Goal: Task Accomplishment & Management: Use online tool/utility

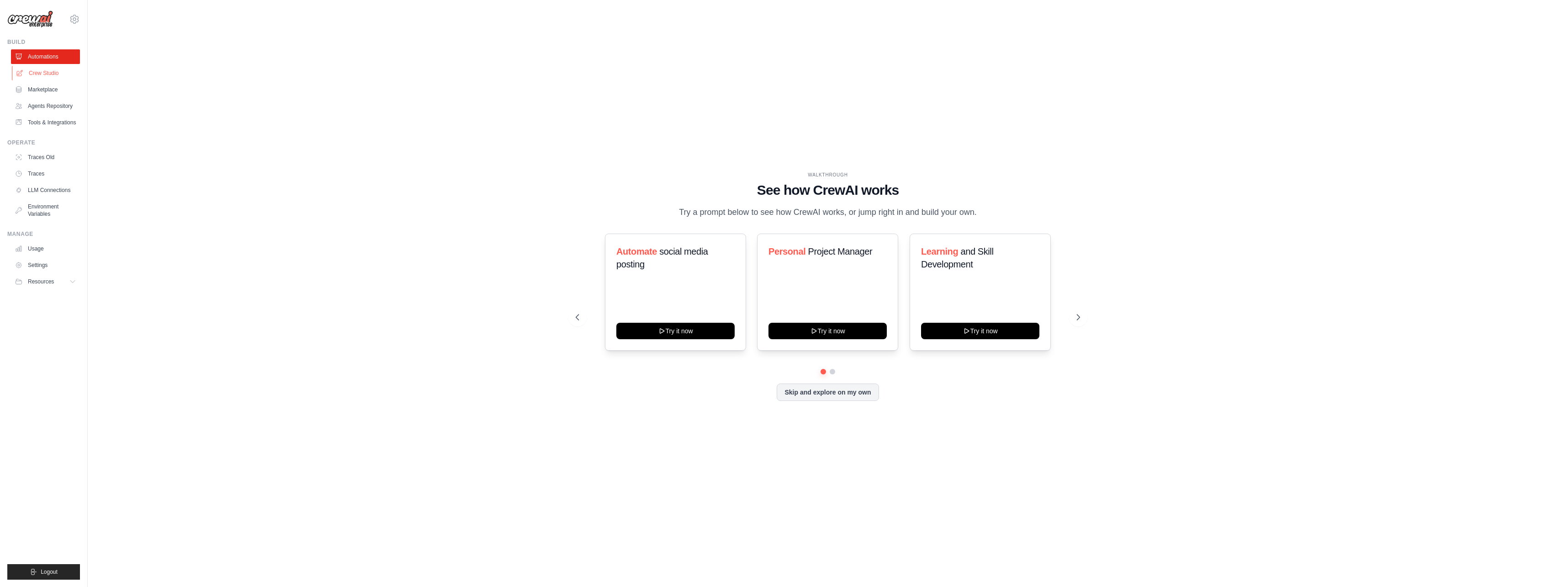
click at [49, 74] on link "Crew Studio" at bounding box center [46, 73] width 69 height 15
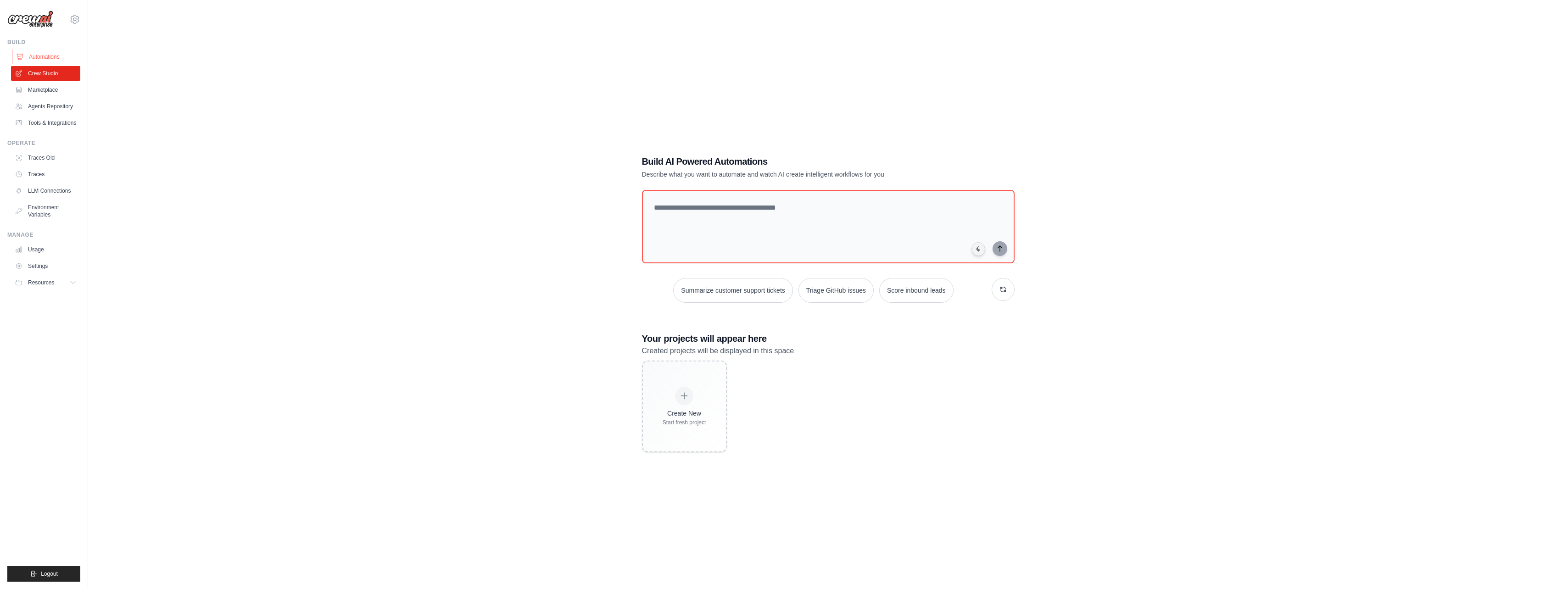
click at [47, 62] on link "Automations" at bounding box center [46, 57] width 69 height 15
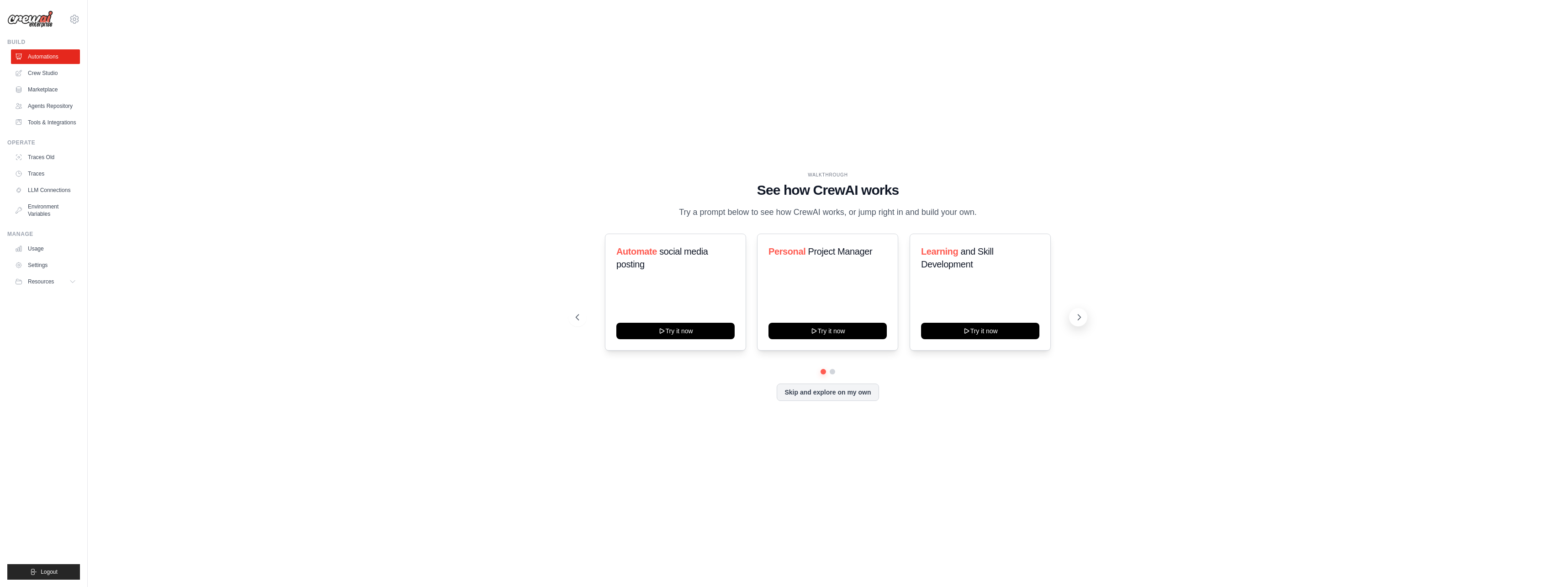
click at [1085, 323] on button at bounding box center [1078, 317] width 18 height 18
click at [839, 400] on button "Skip and explore on my own" at bounding box center [827, 391] width 102 height 18
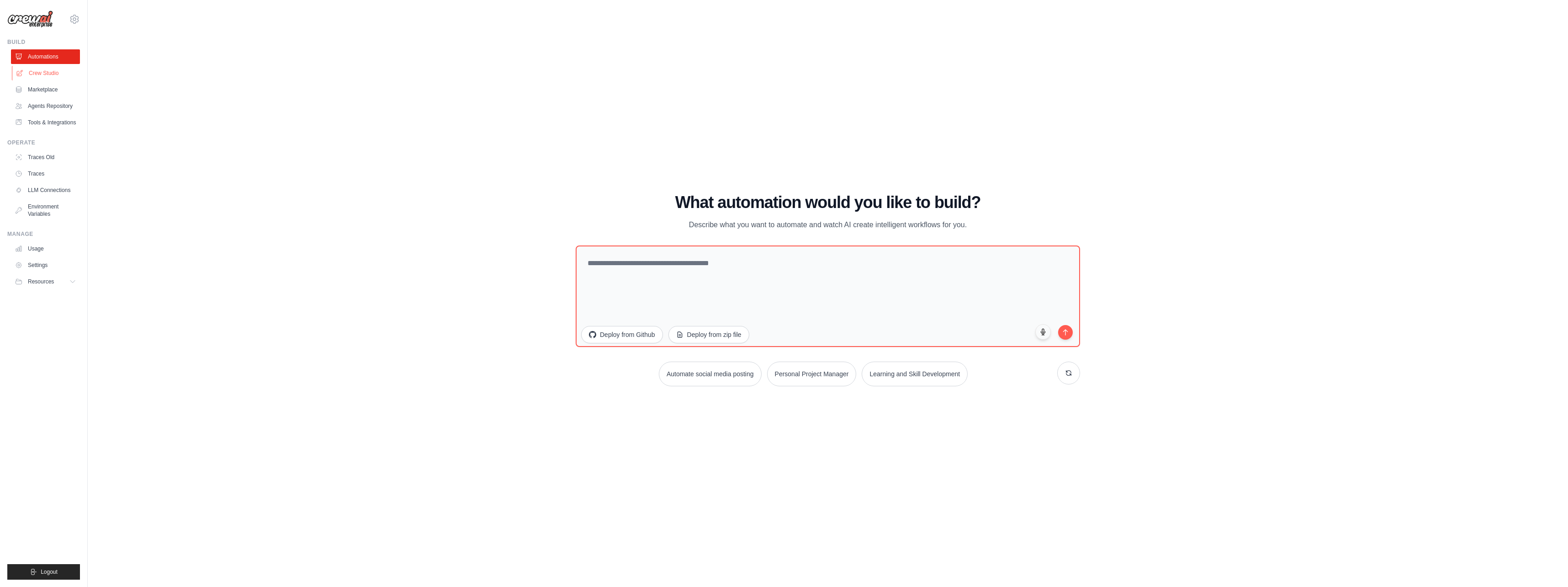
click at [45, 80] on link "Crew Studio" at bounding box center [46, 73] width 69 height 15
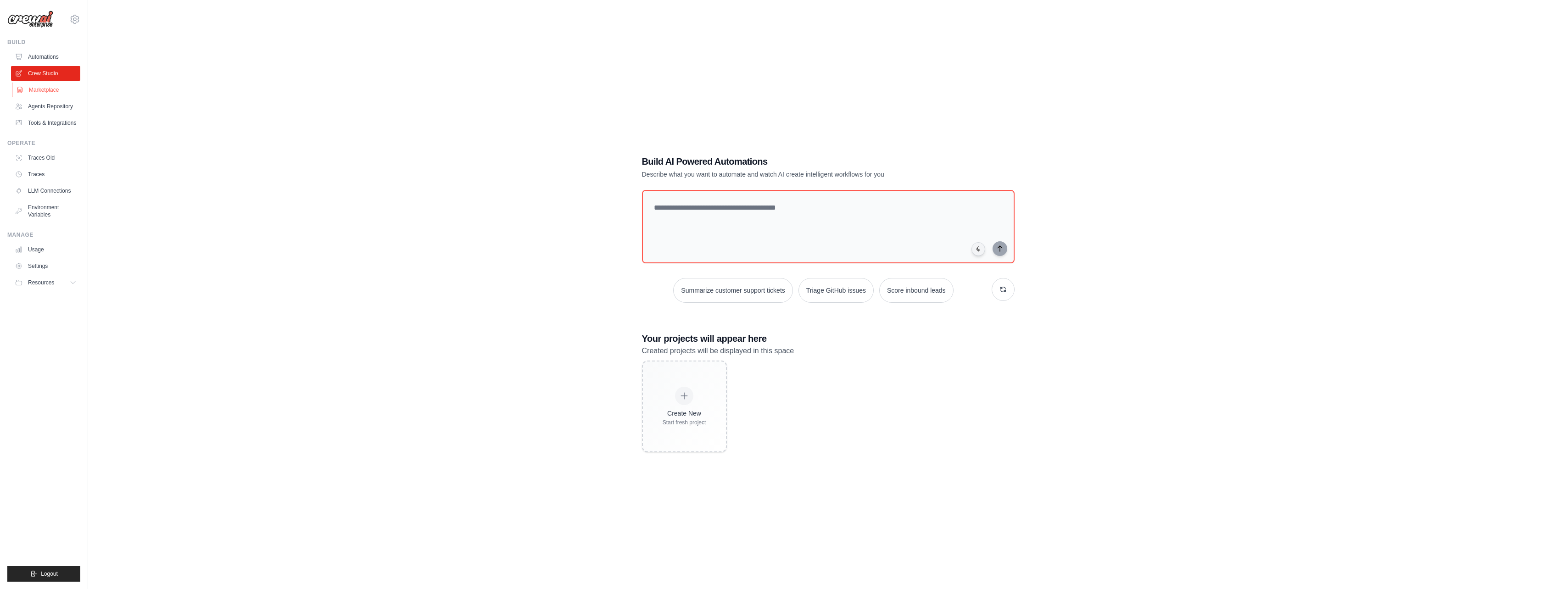
click at [36, 90] on link "Marketplace" at bounding box center [46, 90] width 69 height 15
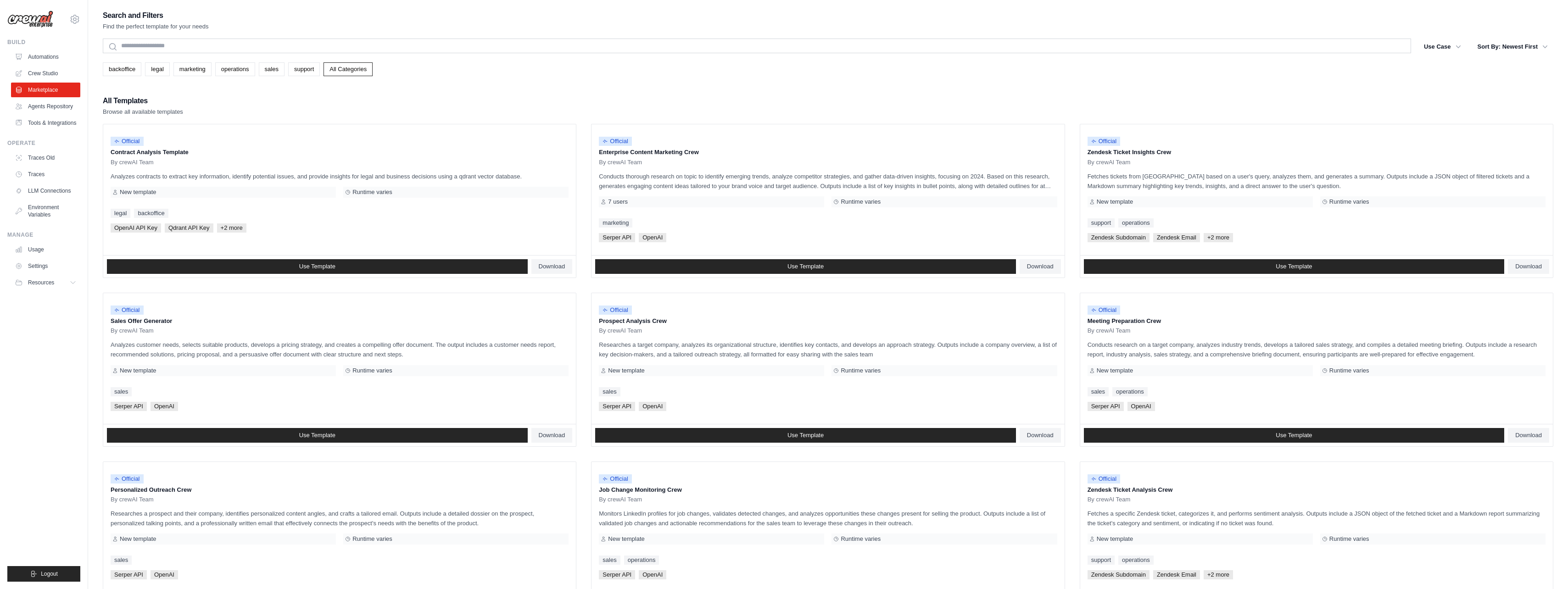
click at [45, 8] on div "kenta.s.223411@gmail.com Settings" at bounding box center [43, 15] width 73 height 29
click at [31, 21] on img at bounding box center [30, 19] width 46 height 18
click at [40, 18] on img at bounding box center [30, 19] width 46 height 18
click at [75, 21] on icon at bounding box center [75, 20] width 11 height 11
click at [34, 20] on img at bounding box center [30, 19] width 46 height 18
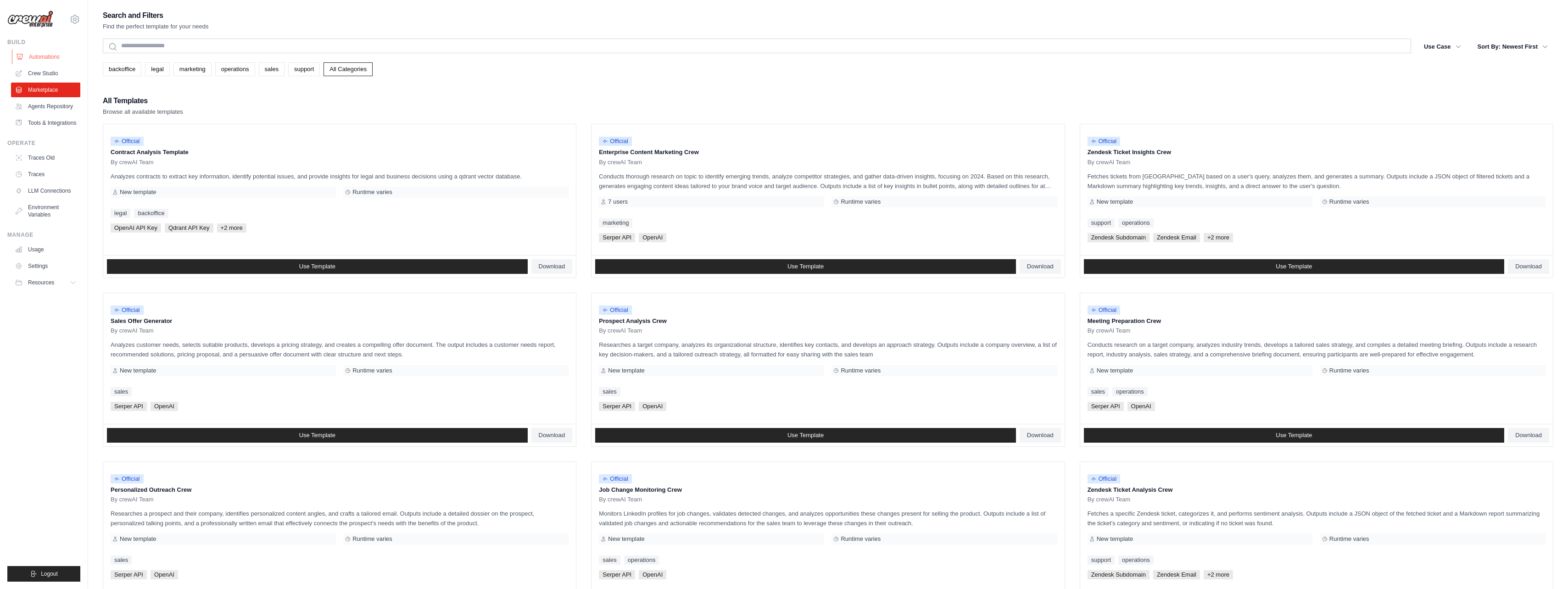
click at [36, 57] on link "Automations" at bounding box center [46, 57] width 69 height 15
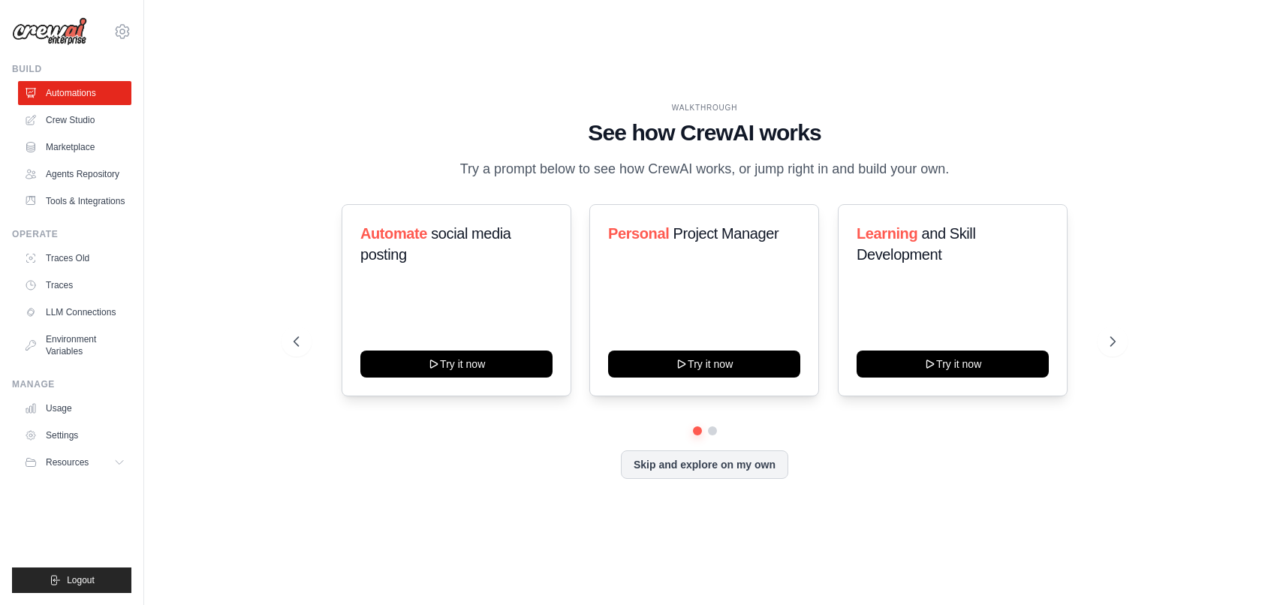
click at [360, 520] on div "WALKTHROUGH See how CrewAI works Try a prompt below to see how CrewAI works, or…" at bounding box center [704, 302] width 1073 height 575
click at [129, 32] on icon at bounding box center [123, 31] width 14 height 13
click at [179, 89] on span "Settings" at bounding box center [186, 93] width 119 height 15
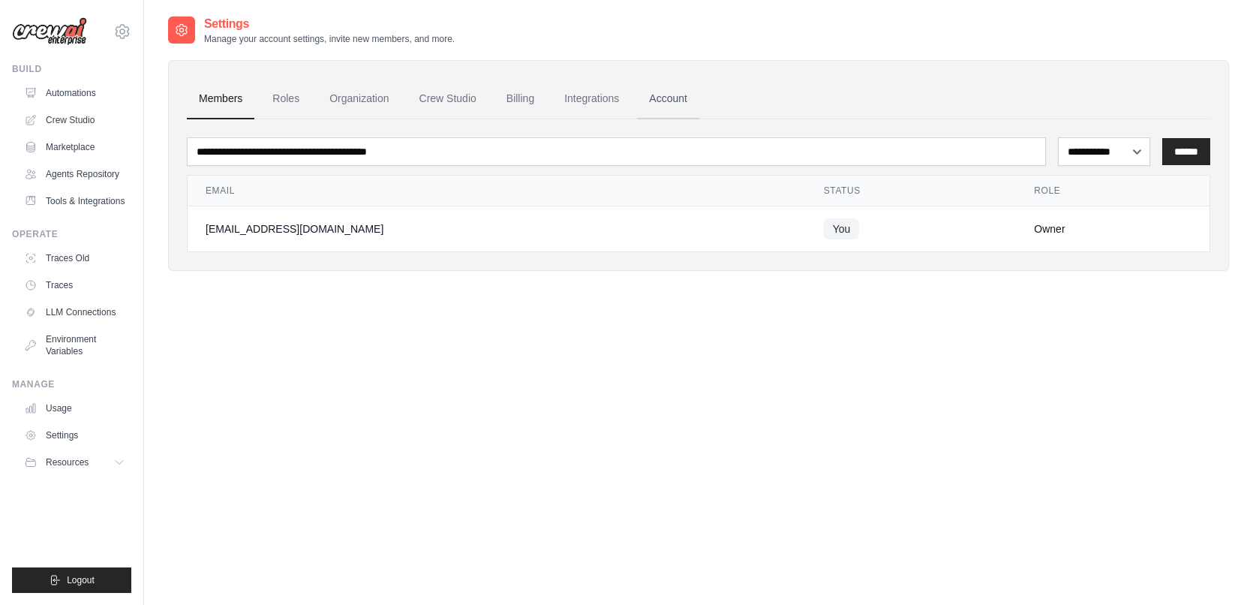
click at [680, 100] on link "Account" at bounding box center [668, 99] width 62 height 41
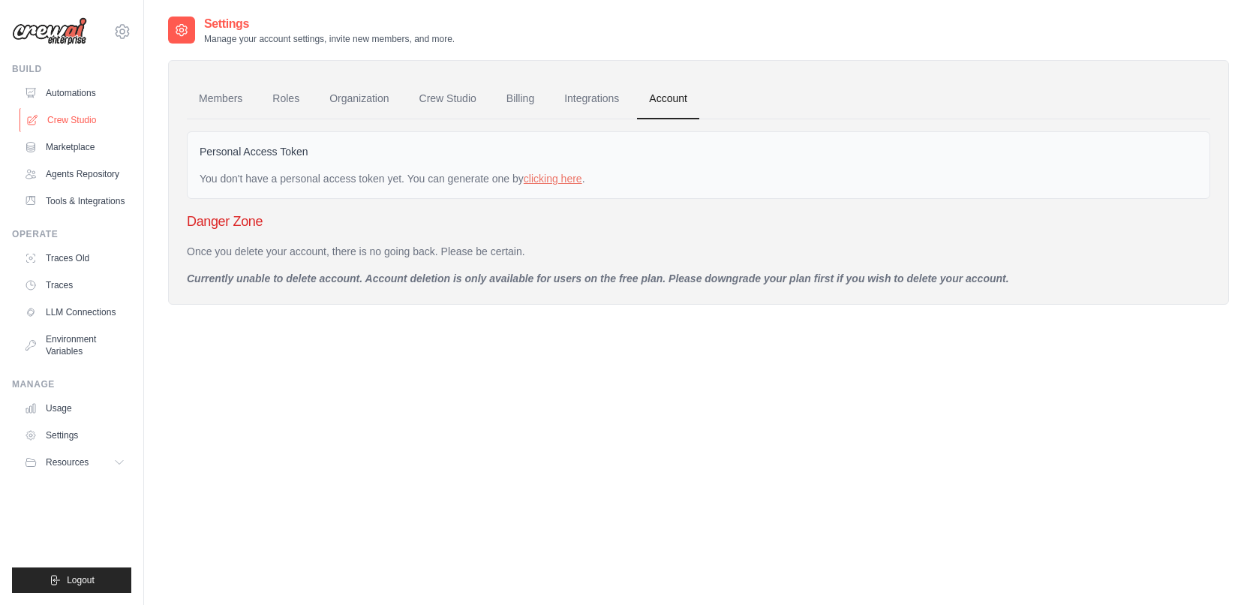
click at [63, 123] on link "Crew Studio" at bounding box center [76, 120] width 113 height 24
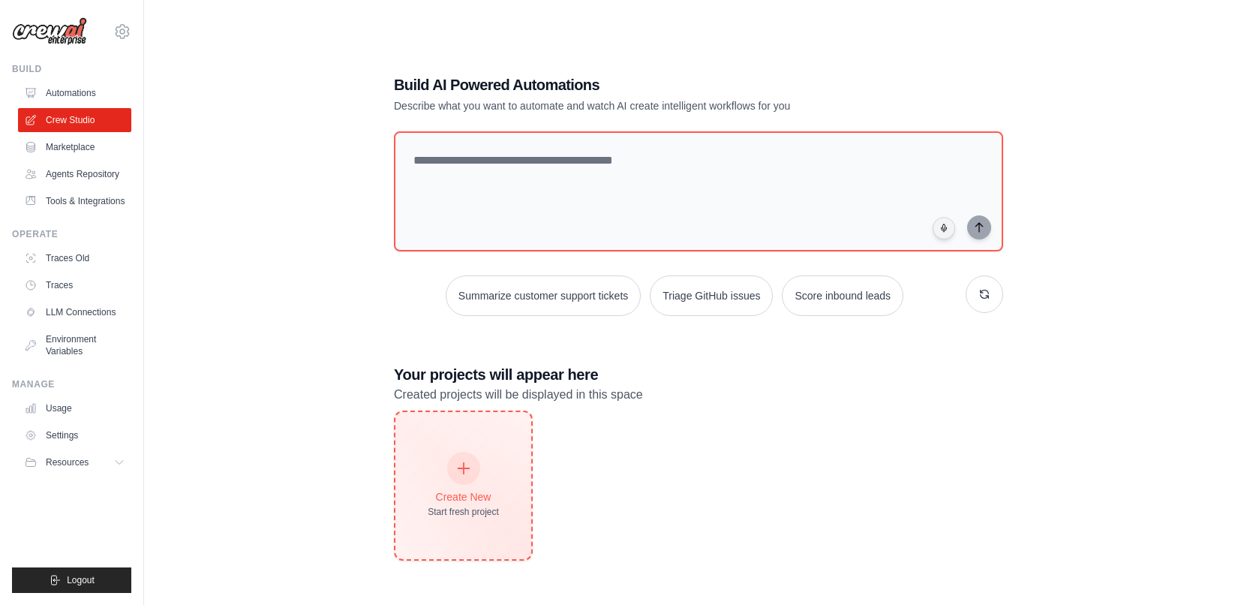
click at [465, 470] on icon at bounding box center [464, 468] width 17 height 17
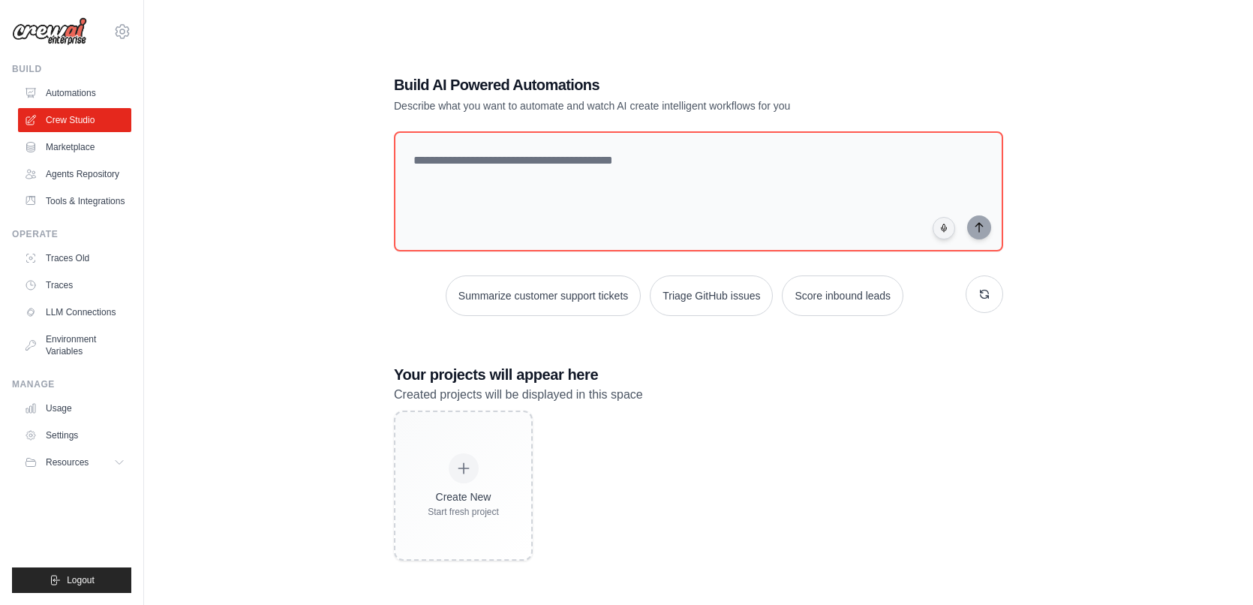
click at [880, 506] on div "Create New Start fresh project" at bounding box center [698, 486] width 609 height 150
click at [56, 149] on link "Marketplace" at bounding box center [76, 147] width 113 height 24
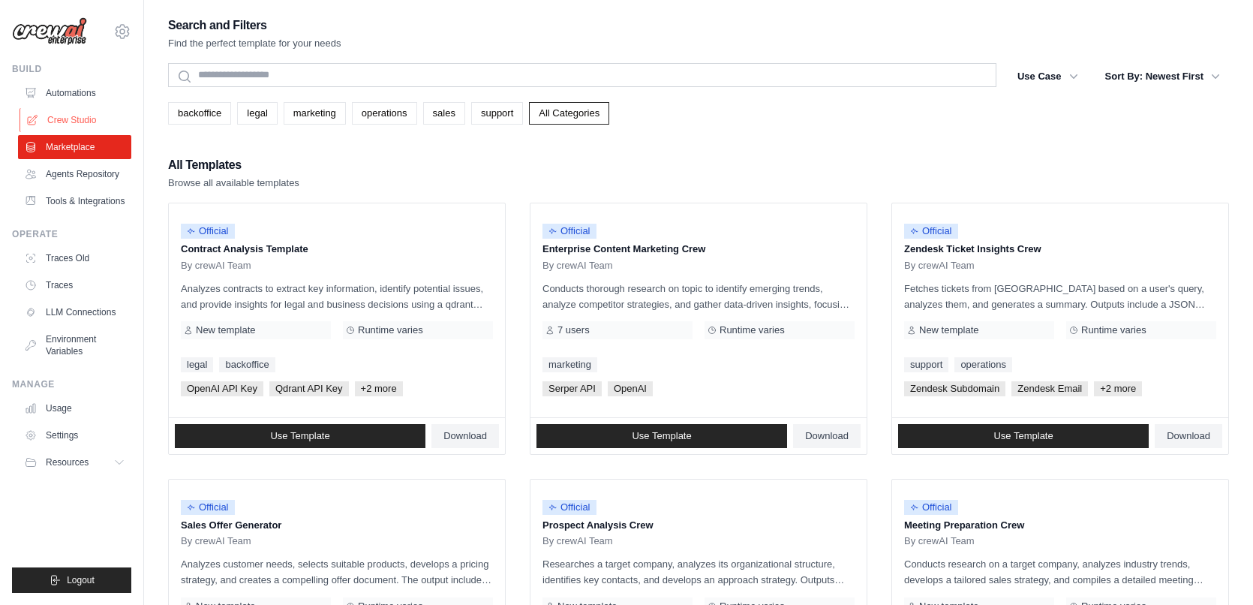
click at [68, 114] on link "Crew Studio" at bounding box center [76, 120] width 113 height 24
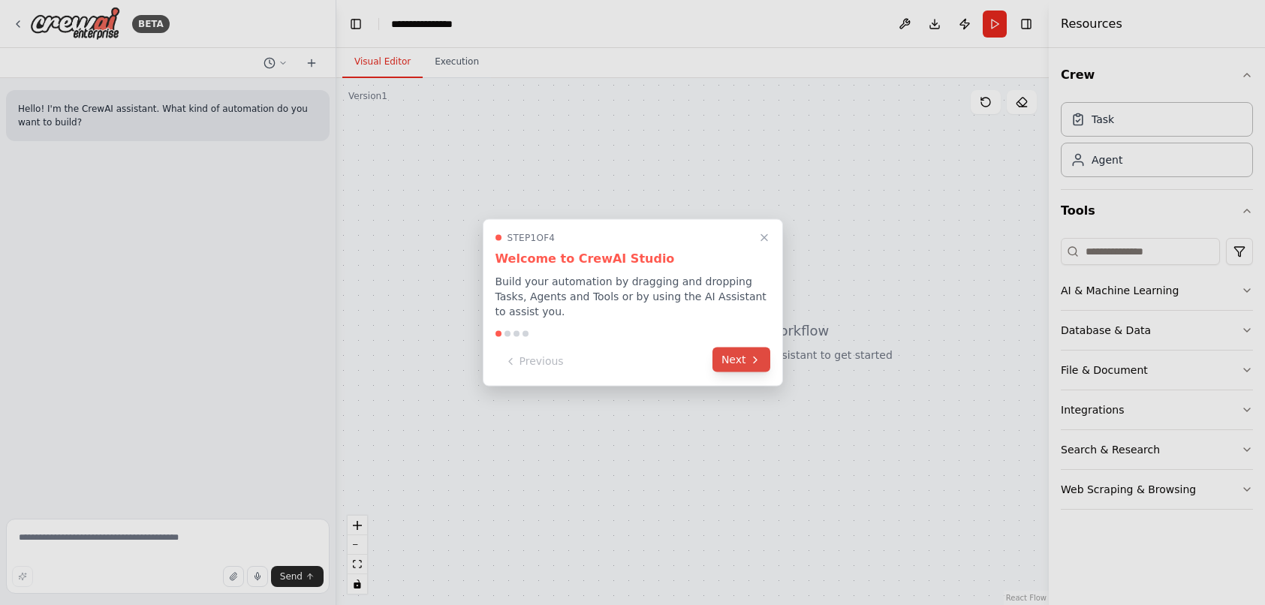
click at [733, 358] on button "Next" at bounding box center [741, 360] width 58 height 25
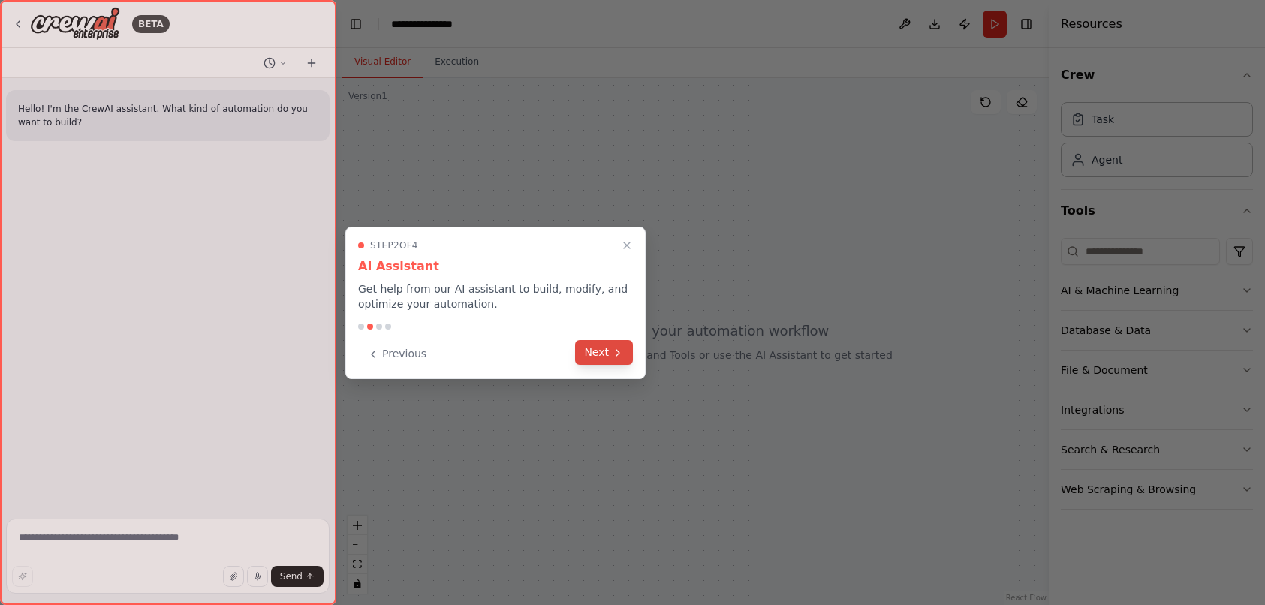
click at [615, 358] on icon at bounding box center [618, 353] width 12 height 12
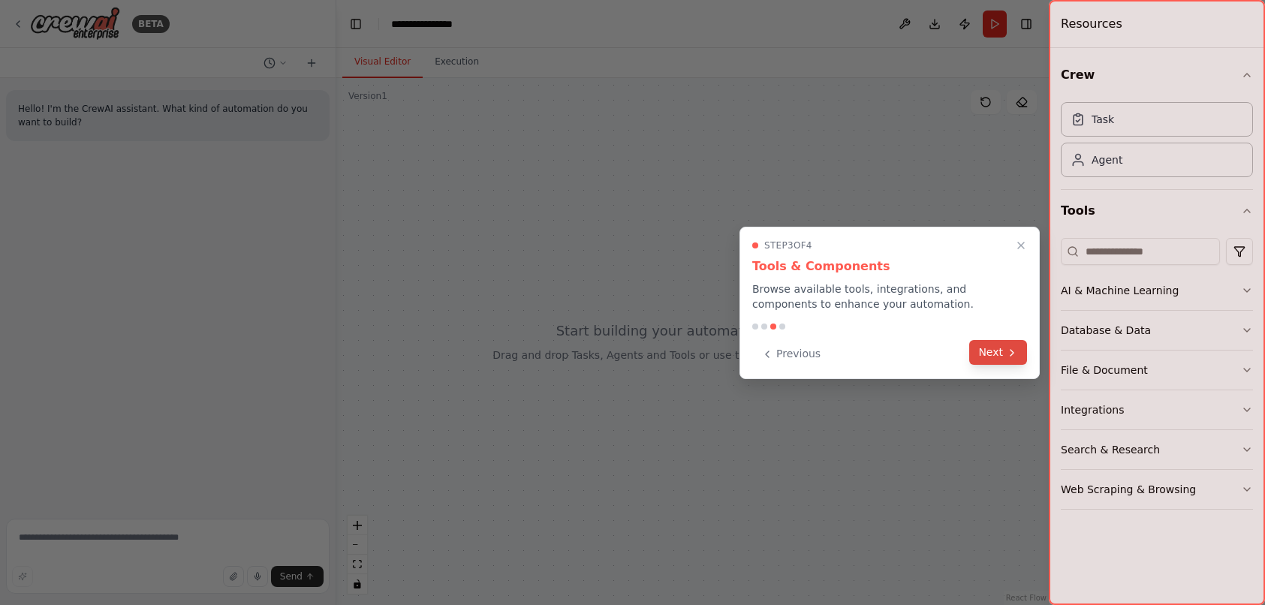
drag, startPoint x: 992, startPoint y: 360, endPoint x: 977, endPoint y: 355, distance: 16.4
click at [992, 359] on button "Next" at bounding box center [998, 354] width 58 height 25
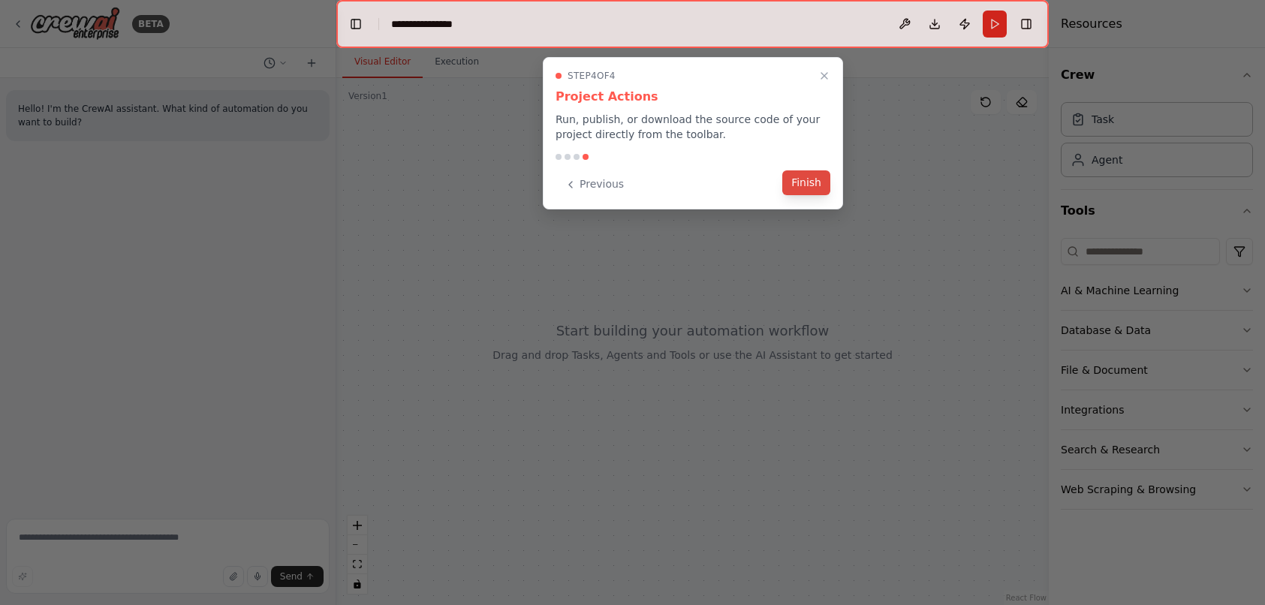
click at [814, 182] on button "Finish" at bounding box center [806, 182] width 48 height 25
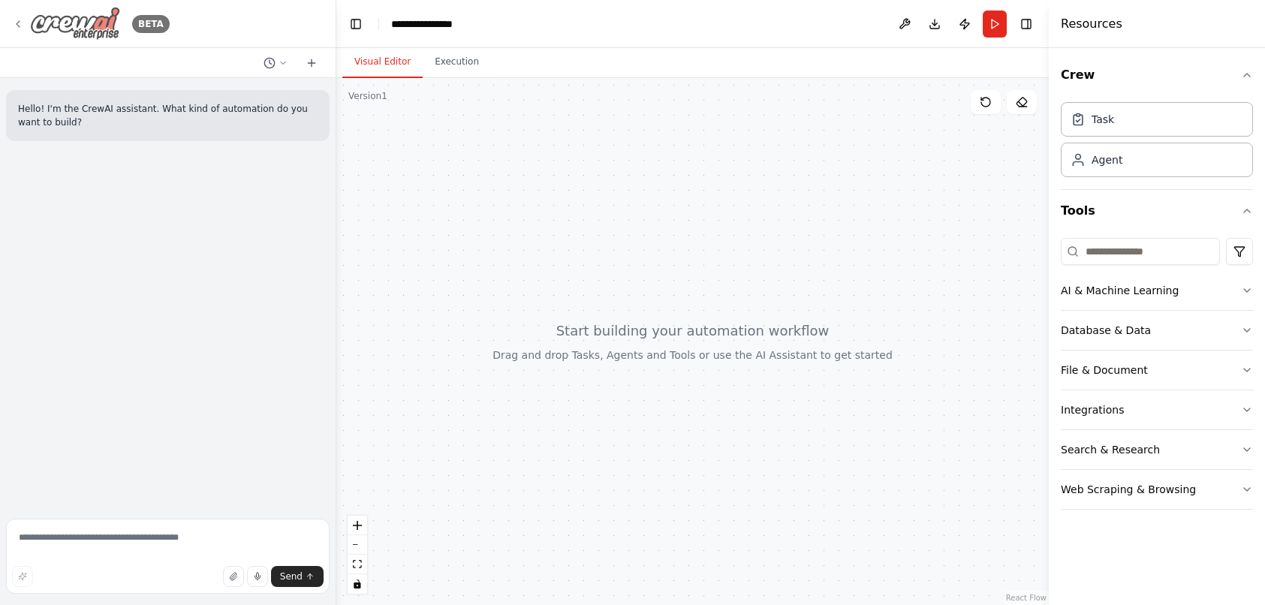
click at [27, 23] on div "BETA" at bounding box center [91, 24] width 158 height 34
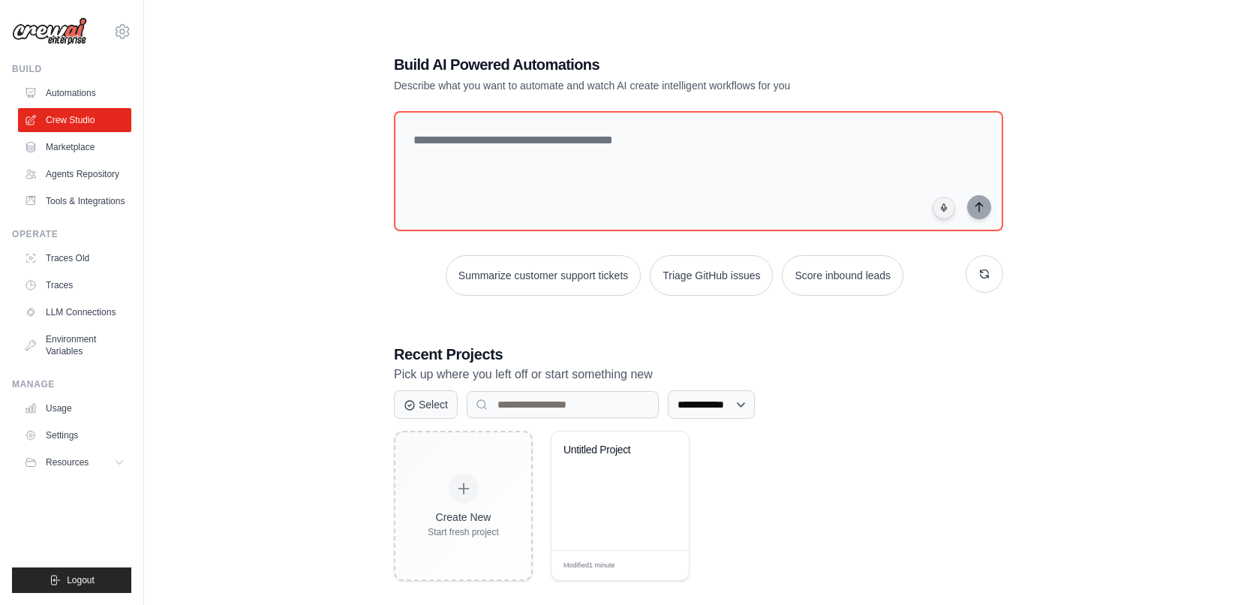
click at [305, 261] on div "**********" at bounding box center [698, 317] width 1061 height 605
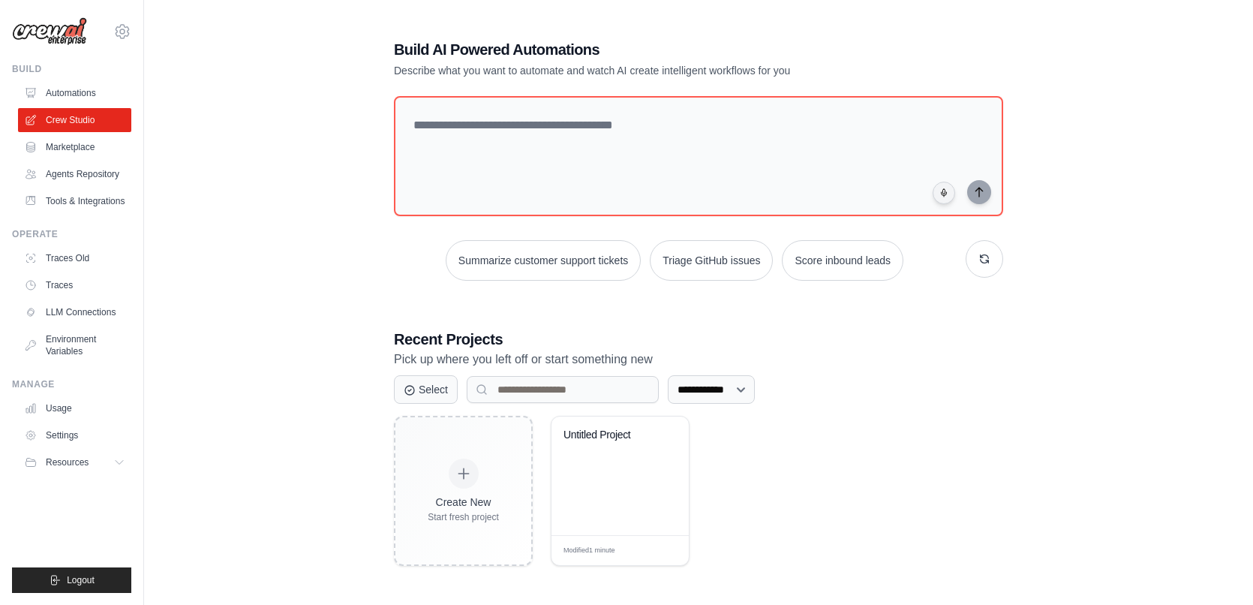
scroll to position [30, 0]
